Goal: Task Accomplishment & Management: Manage account settings

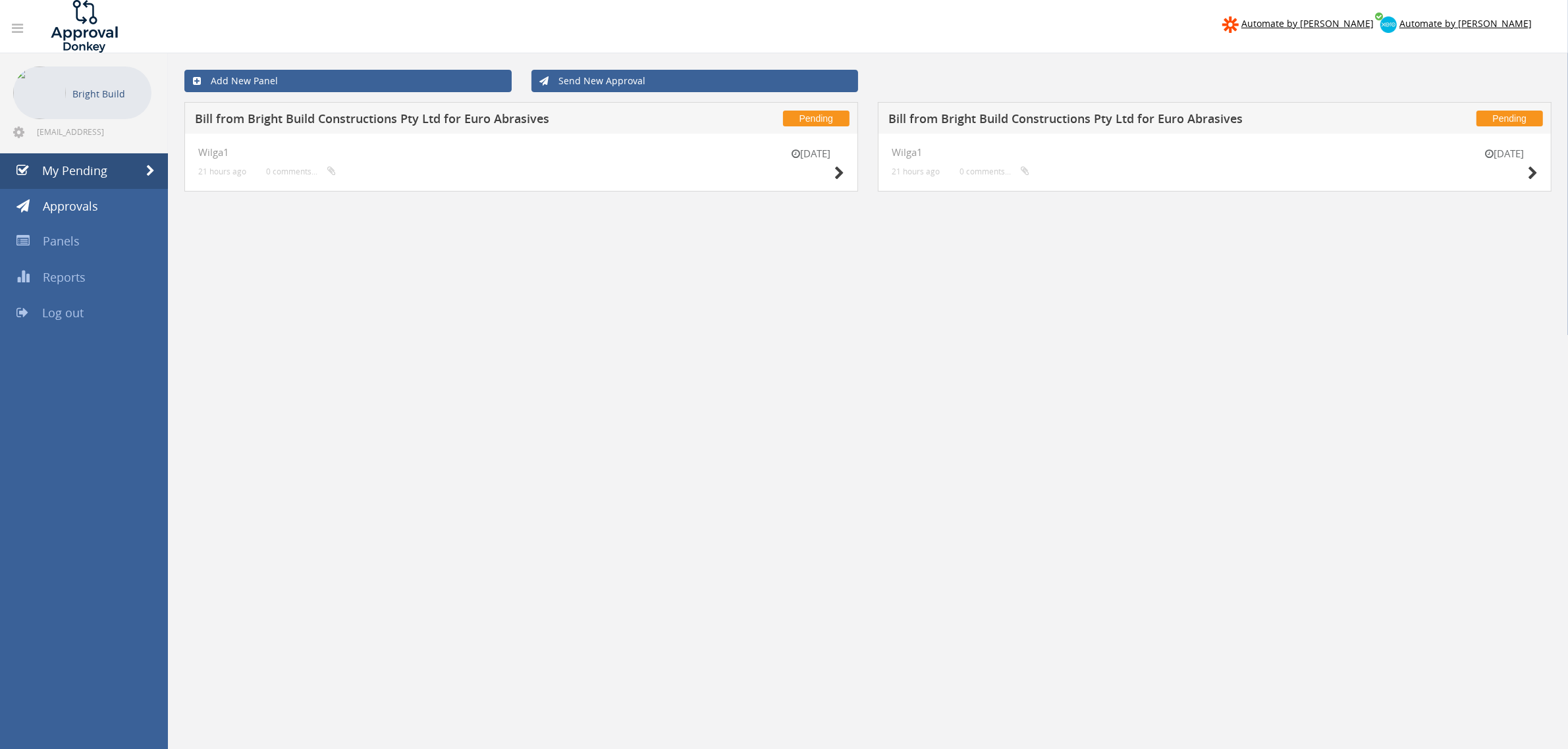
click at [849, 177] on div "[DATE] Wilga1 21 hours ago 0 comments..." at bounding box center [521, 163] width 674 height 58
click at [835, 169] on icon at bounding box center [839, 173] width 10 height 14
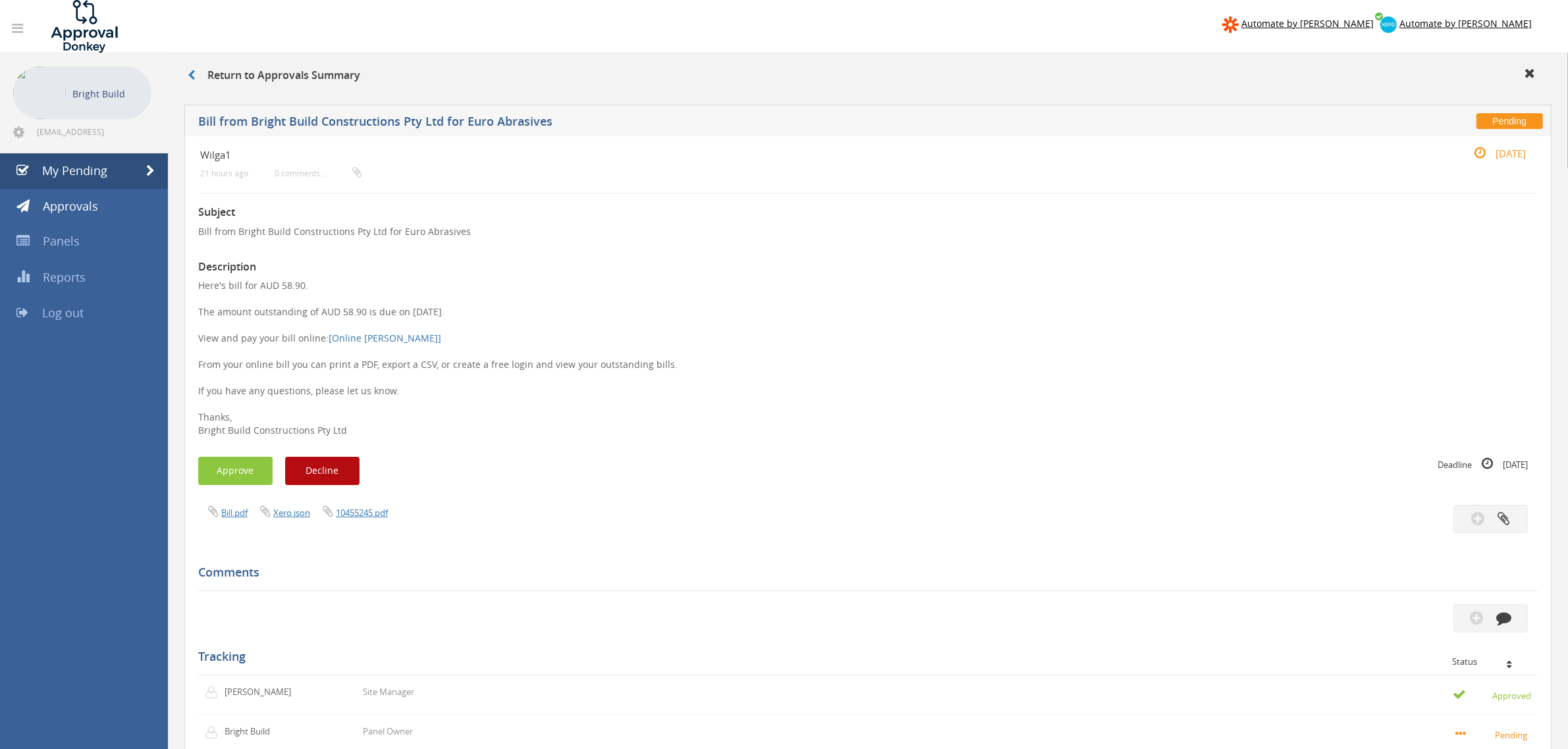
click at [180, 477] on div "Pending Bill from Bright Build Constructions Pty Ltd for Euro Abrasives Wilga1 …" at bounding box center [868, 585] width 1380 height 973
click at [224, 467] on button "Approve" at bounding box center [235, 470] width 75 height 28
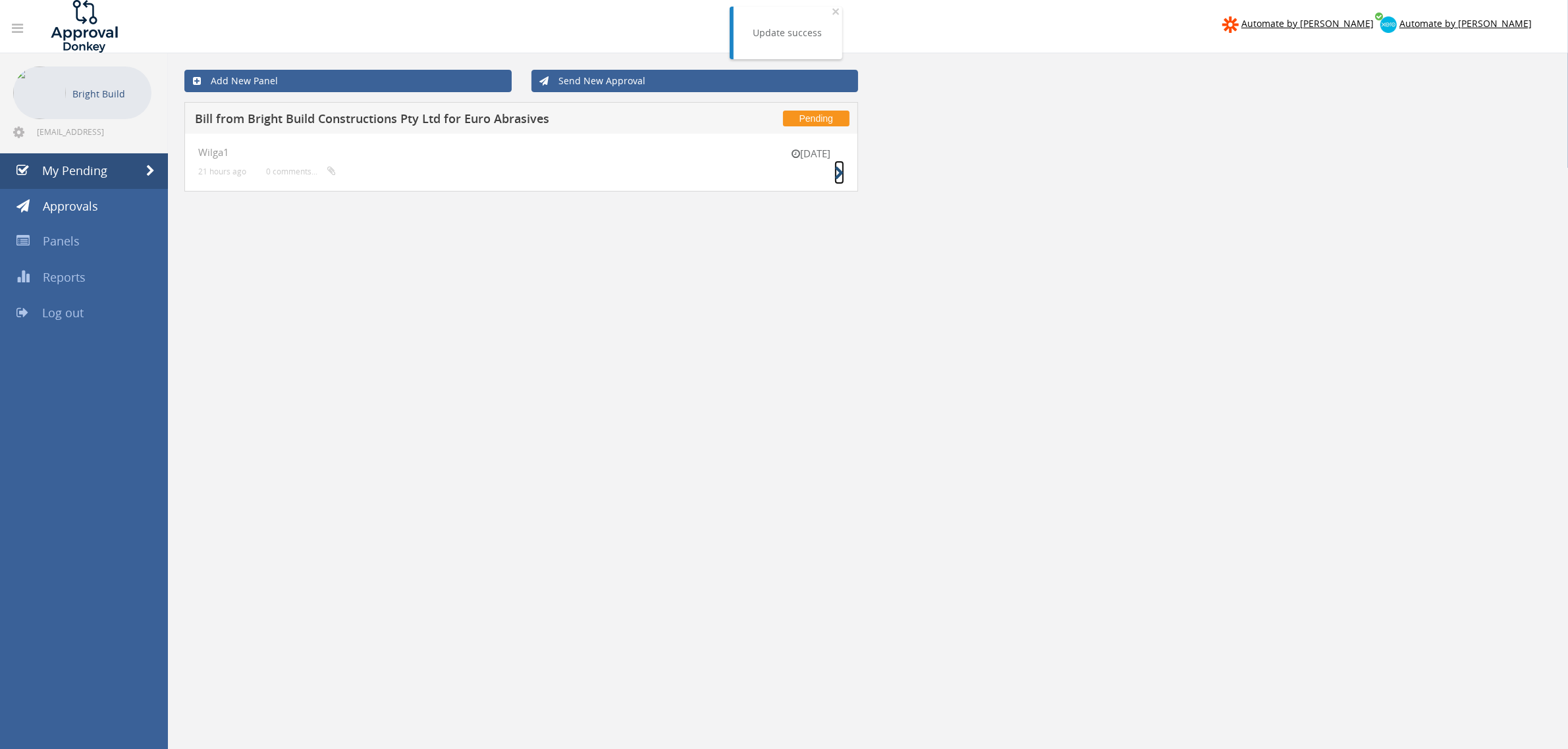
click at [843, 166] on icon at bounding box center [839, 173] width 10 height 14
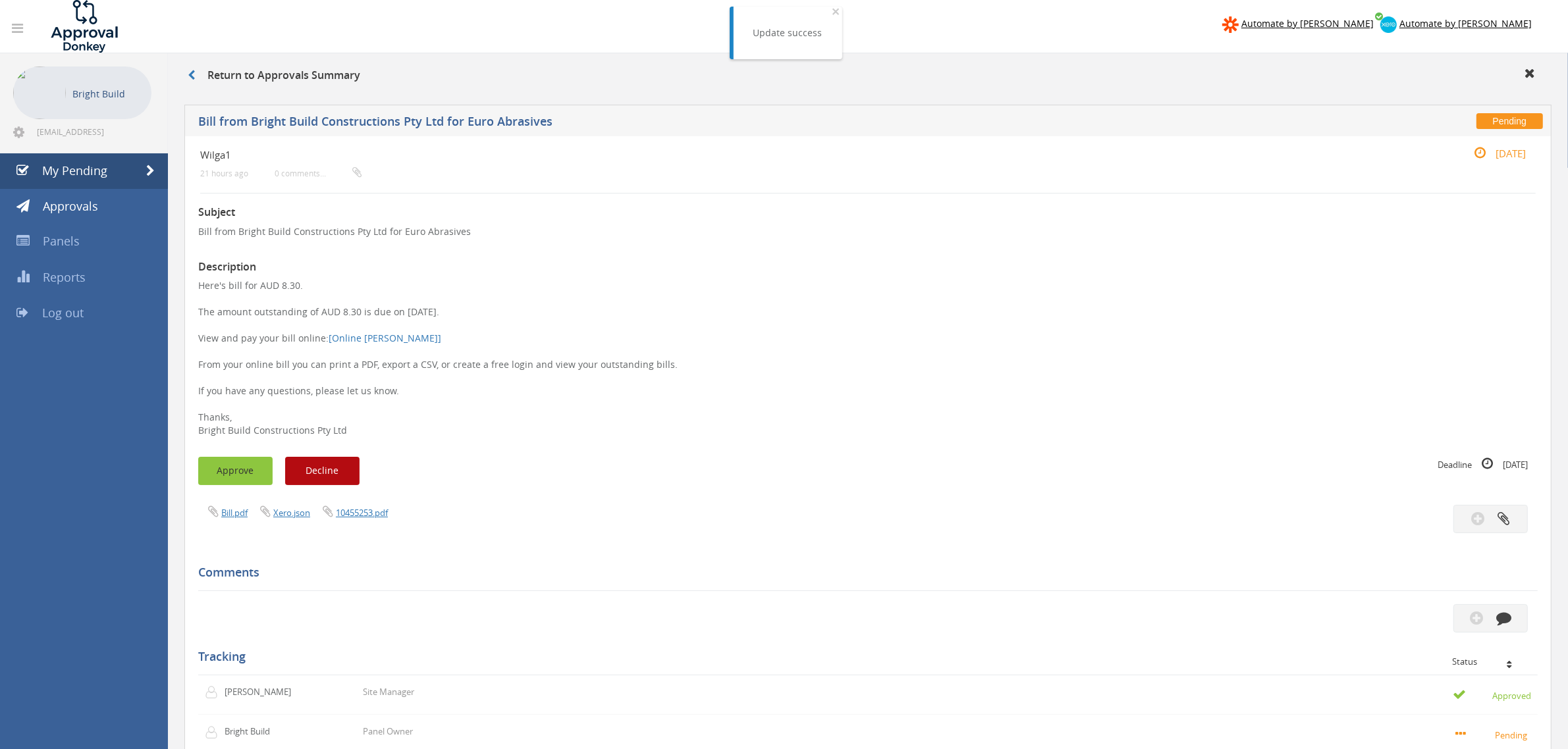
click at [213, 464] on button "Approve" at bounding box center [235, 470] width 75 height 28
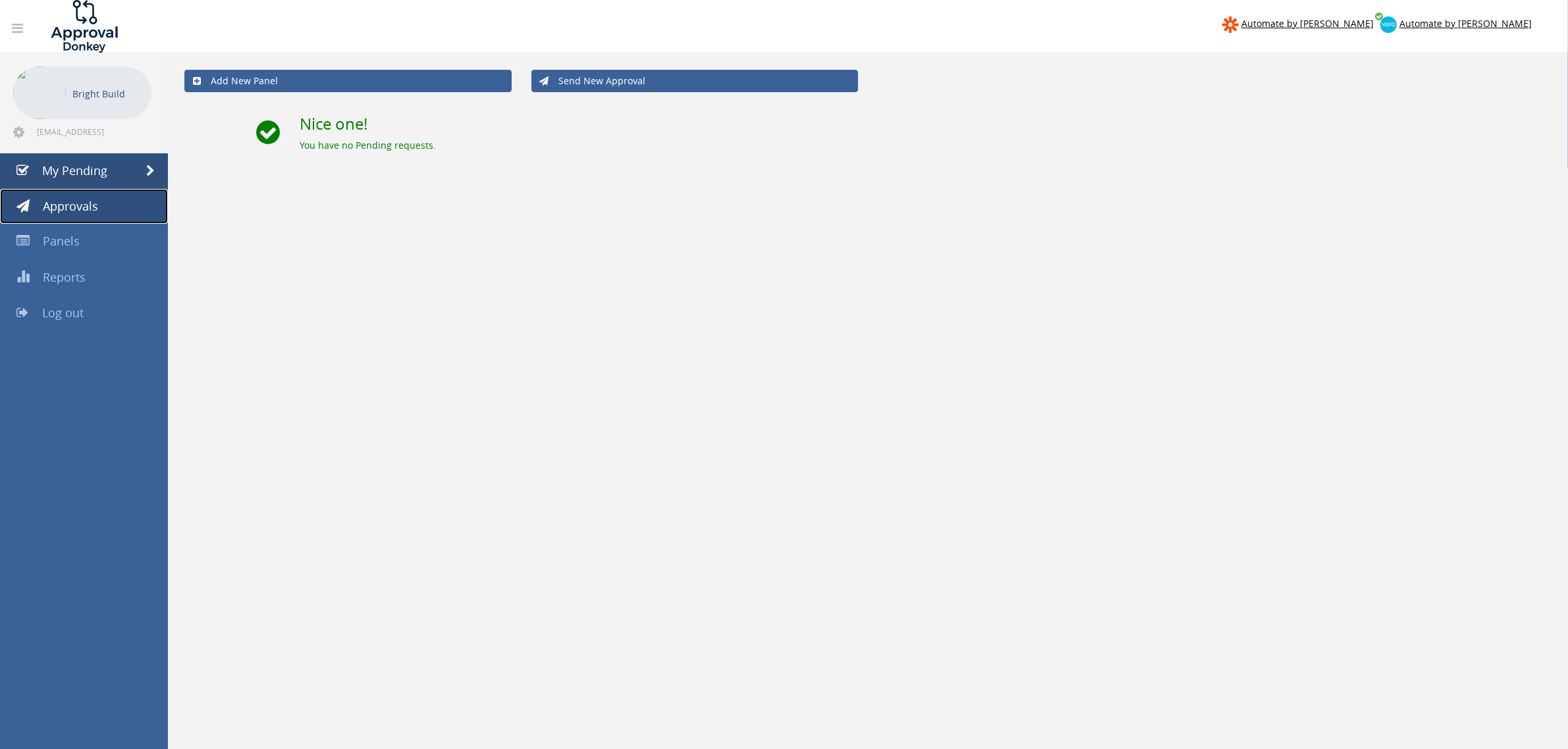
click at [89, 197] on link "Approvals" at bounding box center [84, 206] width 168 height 36
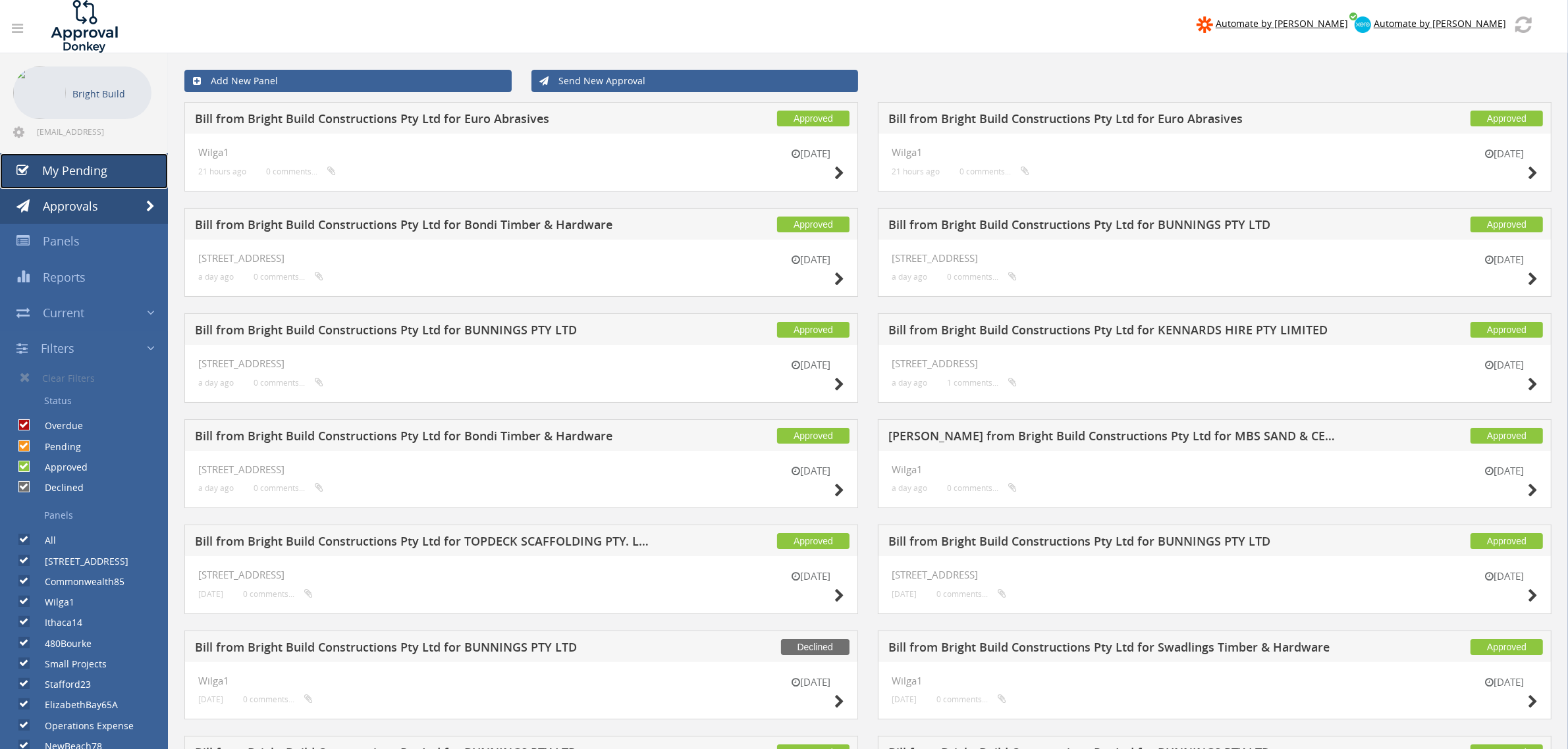
click at [86, 173] on span "My Pending" at bounding box center [74, 170] width 65 height 16
